Goal: Information Seeking & Learning: Find specific fact

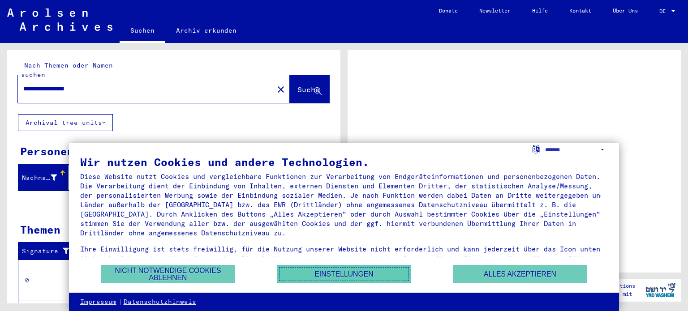
click at [341, 275] on button "Einstellungen" at bounding box center [344, 274] width 134 height 18
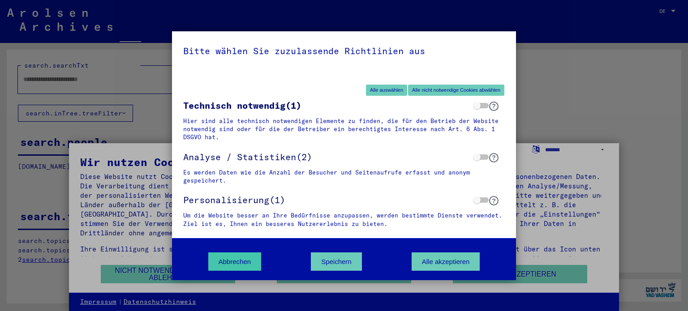
type input "**********"
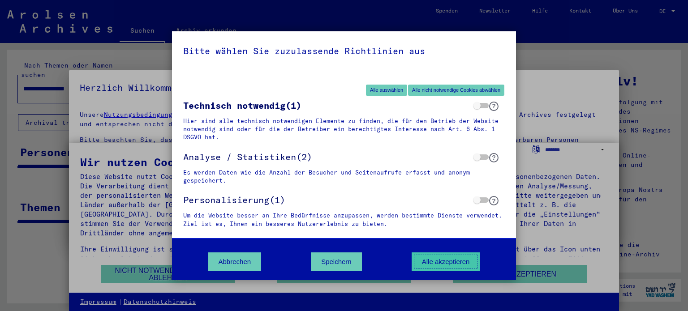
click at [447, 259] on button "Alle akzeptieren" at bounding box center [445, 261] width 68 height 18
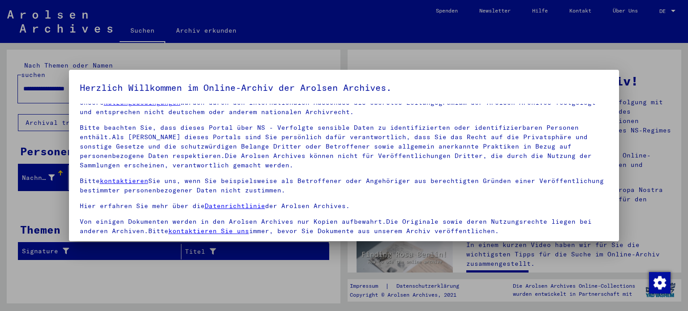
scroll to position [13, 0]
click at [299, 275] on div at bounding box center [344, 155] width 688 height 311
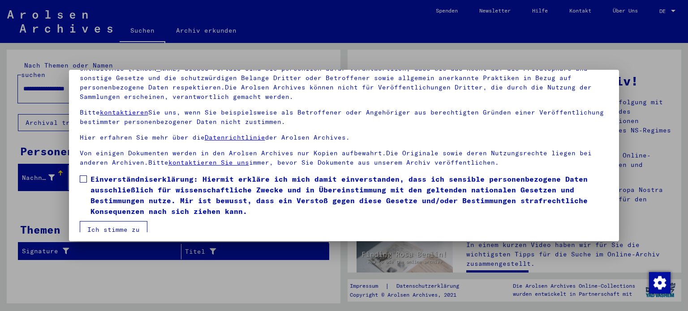
scroll to position [76, 0]
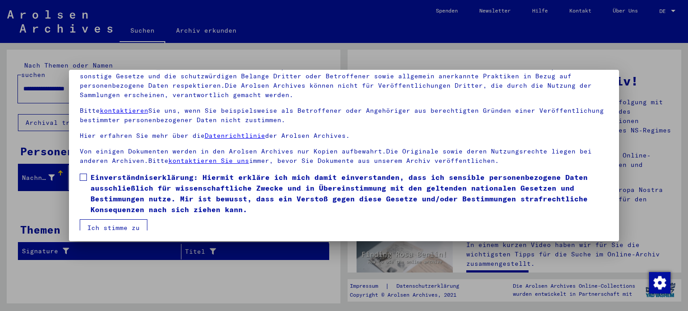
click at [111, 222] on button "Ich stimme zu" at bounding box center [114, 227] width 68 height 17
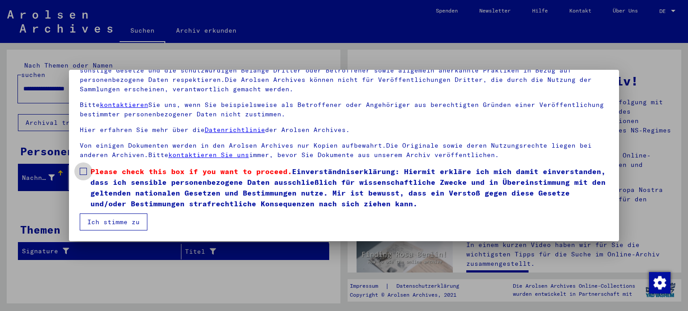
click at [81, 171] on span at bounding box center [83, 171] width 7 height 7
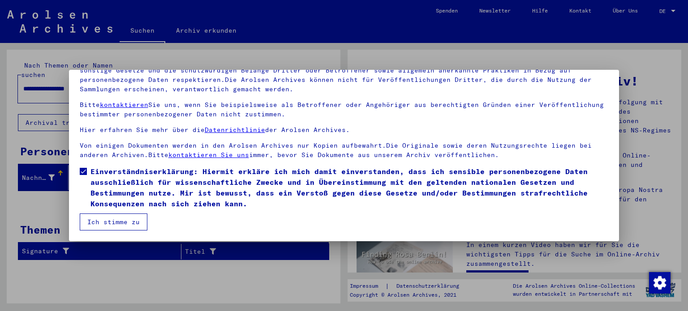
click at [106, 219] on button "Ich stimme zu" at bounding box center [114, 222] width 68 height 17
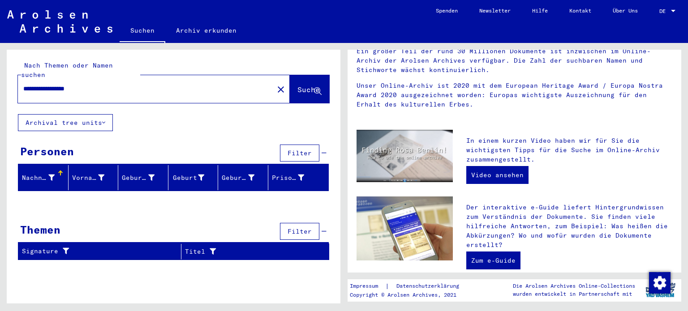
scroll to position [104, 0]
click at [105, 120] on icon at bounding box center [103, 123] width 3 height 6
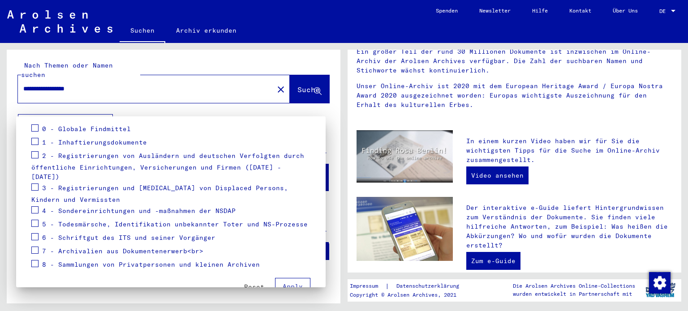
scroll to position [129, 0]
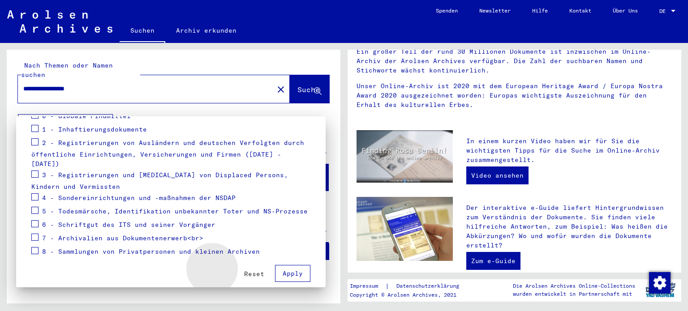
click at [237, 266] on button "Reset" at bounding box center [254, 274] width 34 height 16
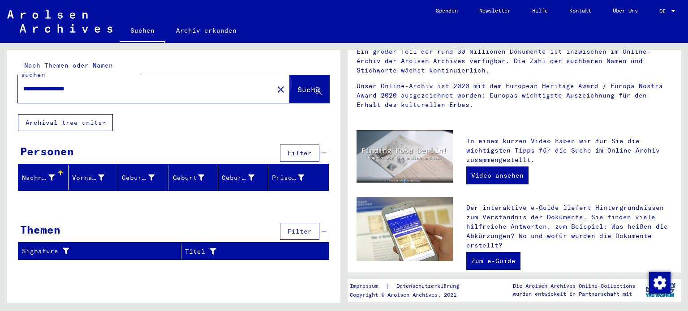
click at [306, 86] on span "Suche" at bounding box center [309, 90] width 24 height 9
click at [317, 85] on span "Suche" at bounding box center [308, 89] width 22 height 9
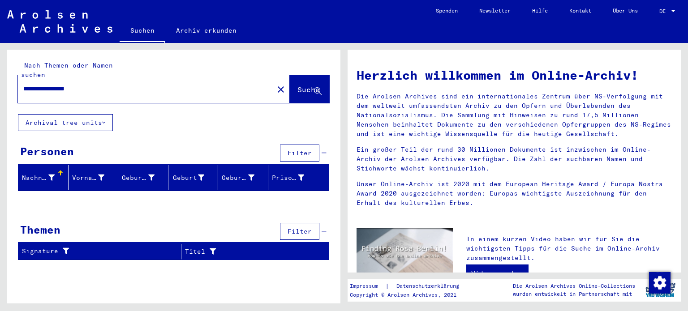
scroll to position [0, 0]
